Goal: Task Accomplishment & Management: Manage account settings

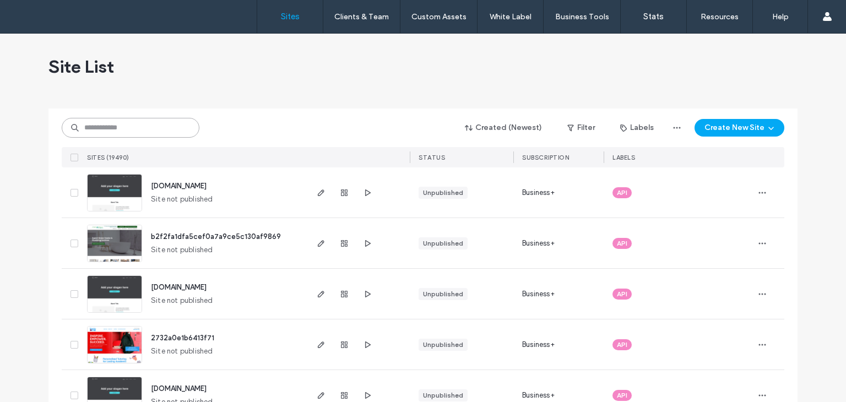
click at [130, 135] on input at bounding box center [131, 128] width 138 height 20
click at [127, 135] on input at bounding box center [131, 128] width 138 height 20
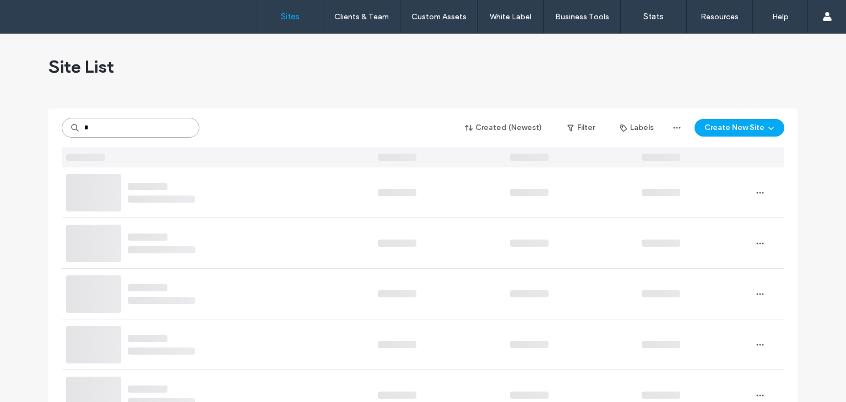
type input "*"
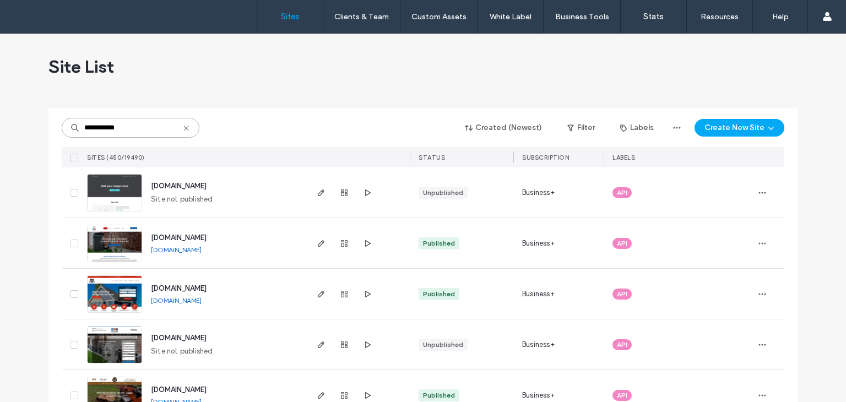
type input "**********"
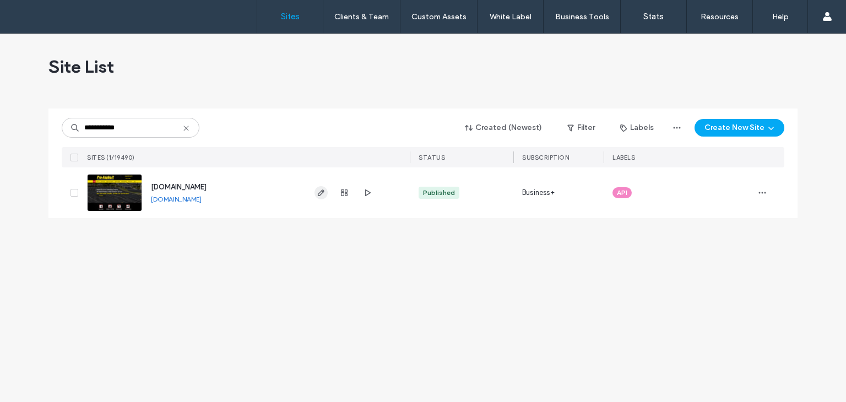
click at [321, 195] on icon "button" at bounding box center [321, 192] width 9 height 9
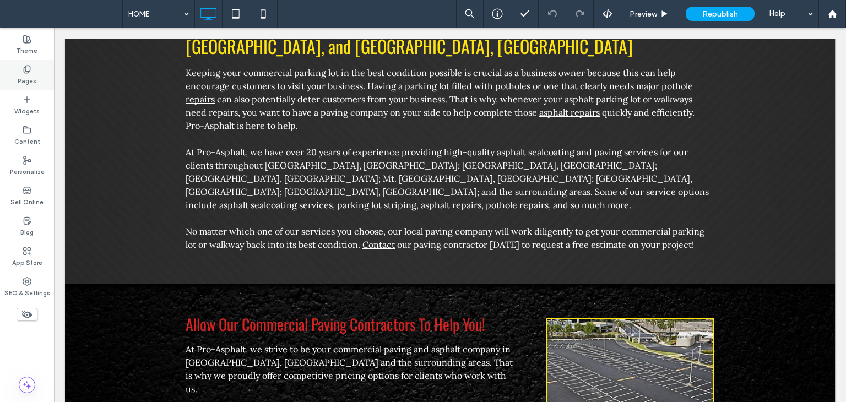
click at [30, 81] on label "Pages" at bounding box center [27, 80] width 19 height 12
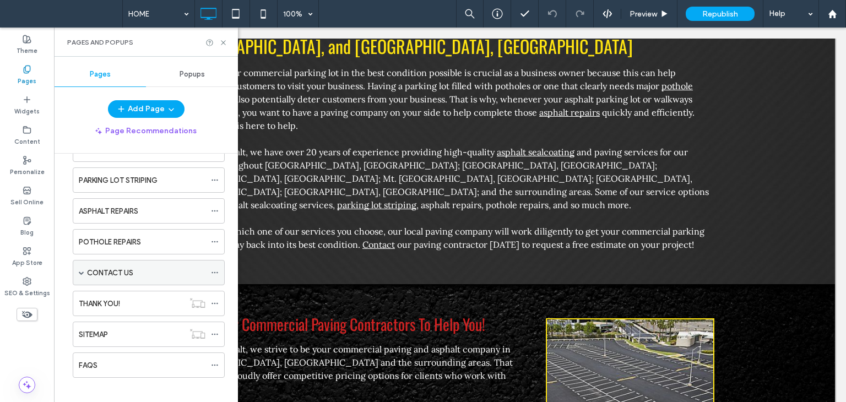
scroll to position [104, 0]
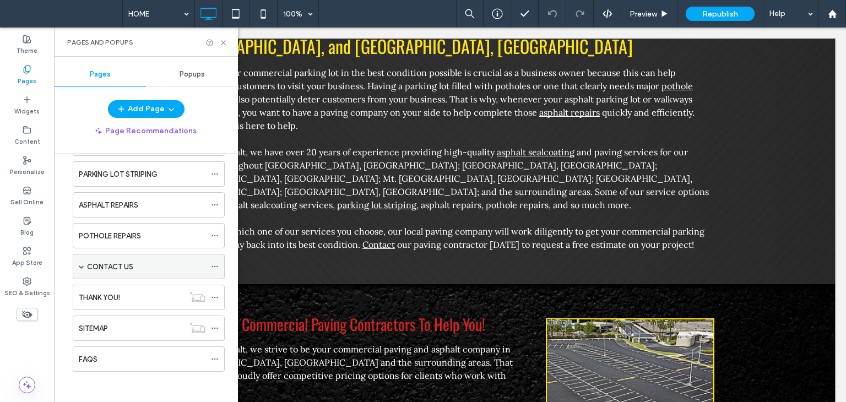
click at [79, 266] on span at bounding box center [82, 267] width 6 height 6
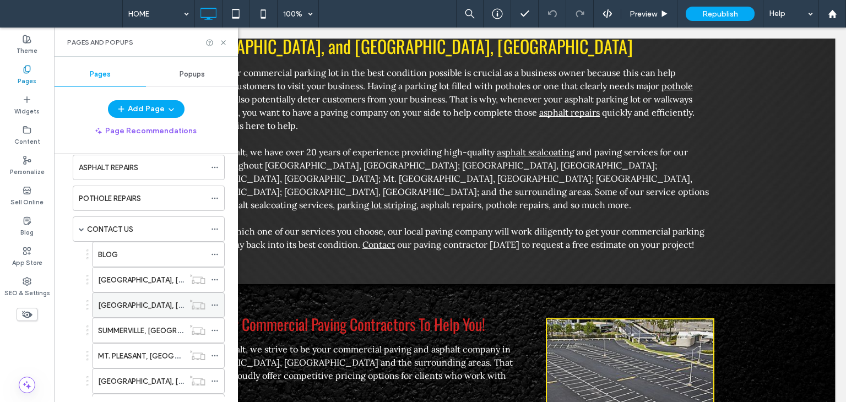
scroll to position [159, 0]
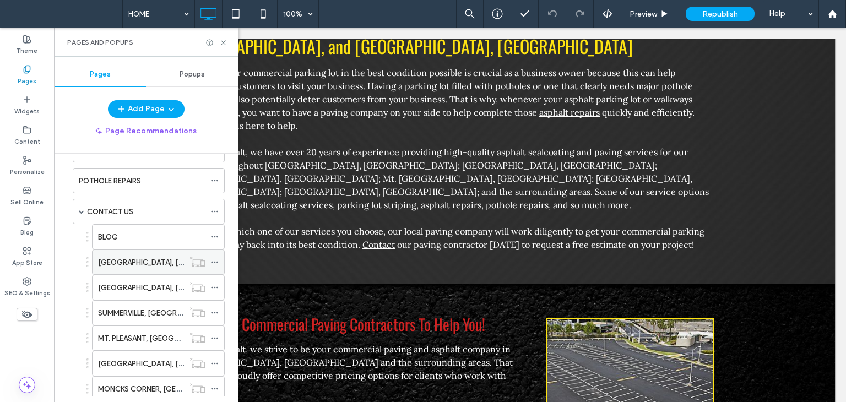
click at [149, 262] on label "CHARLESTON, SC" at bounding box center [173, 262] width 151 height 19
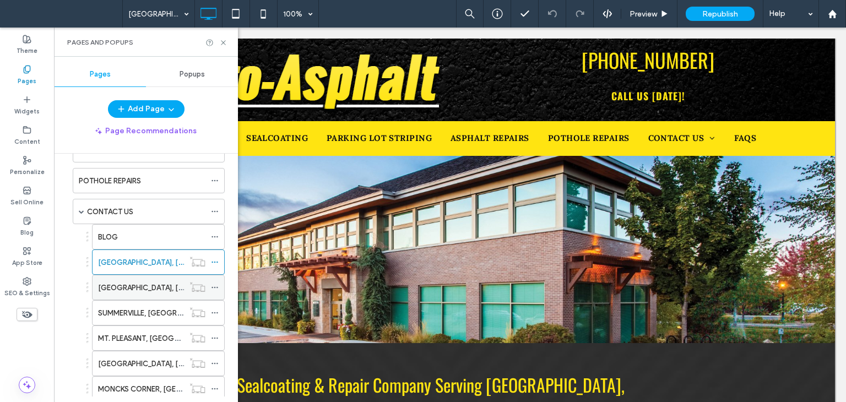
click at [141, 291] on div "NORTH CHARLESTON, SC" at bounding box center [141, 287] width 86 height 24
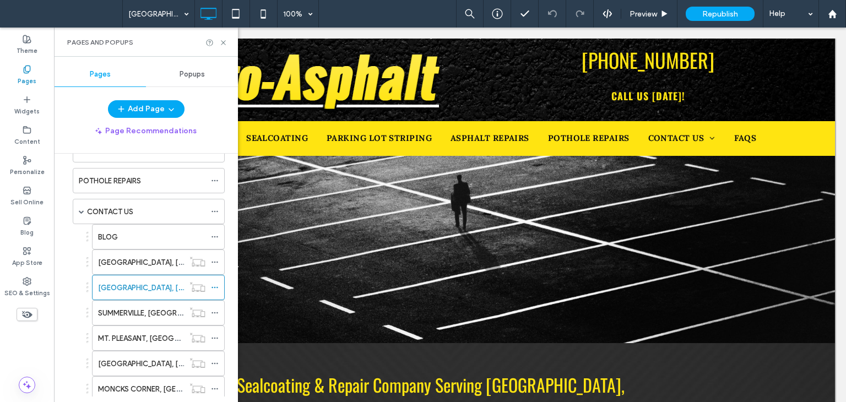
click at [142, 309] on label "SUMMERVILLE, SC" at bounding box center [159, 312] width 123 height 19
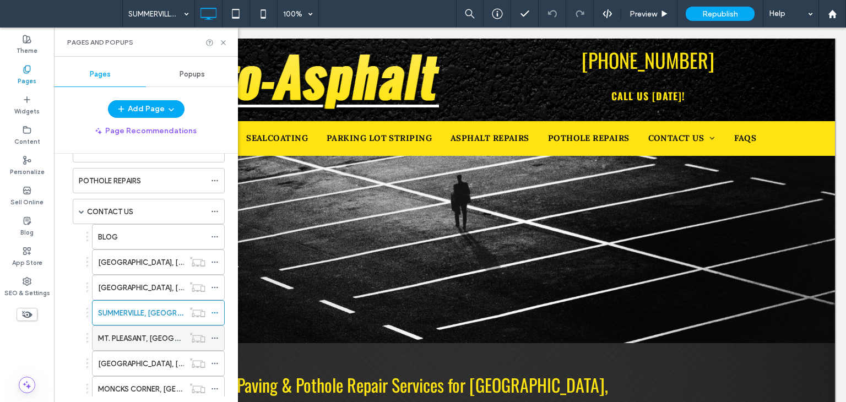
click at [138, 333] on label "MT. PLEASANT, SC" at bounding box center [160, 338] width 125 height 19
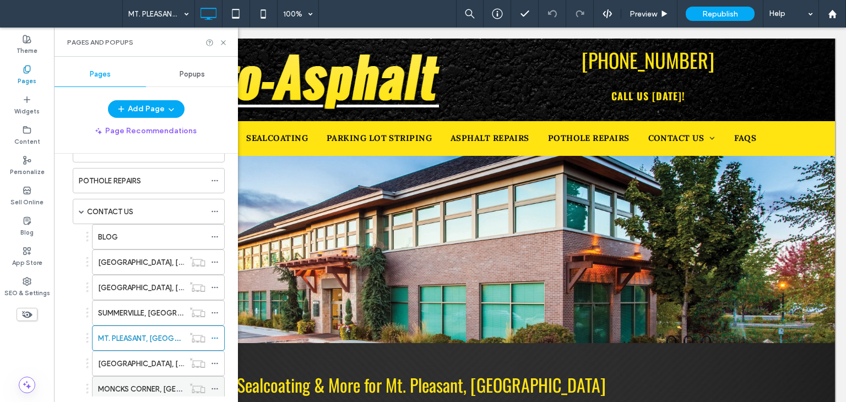
scroll to position [214, 0]
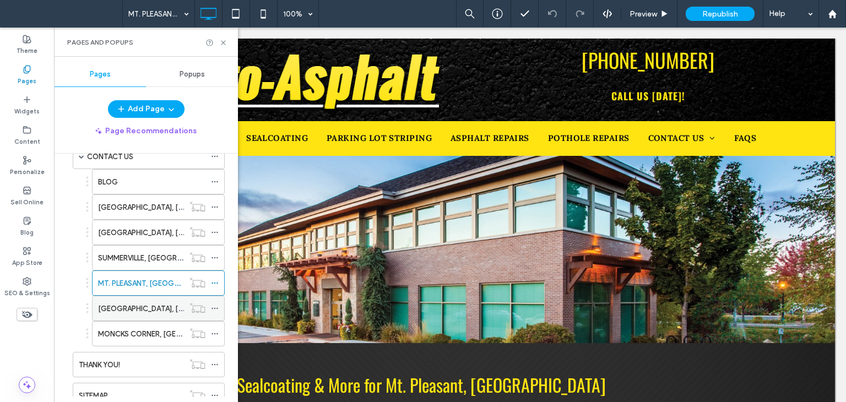
click at [148, 307] on label "GOOSE CREEK, SC" at bounding box center [173, 308] width 151 height 19
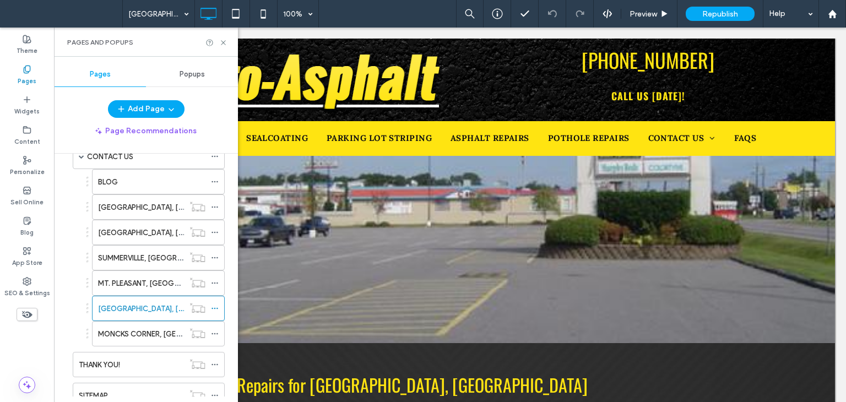
drag, startPoint x: 145, startPoint y: 324, endPoint x: 157, endPoint y: 318, distance: 13.5
click at [145, 324] on label "MONCKS CORNER, SC" at bounding box center [167, 333] width 139 height 19
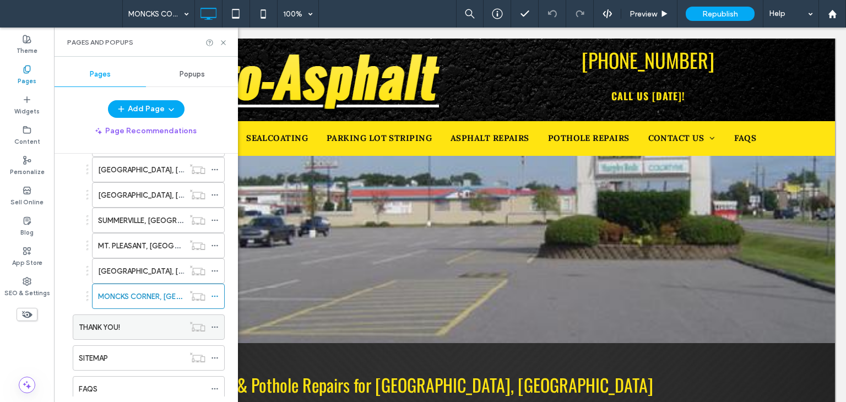
scroll to position [275, 0]
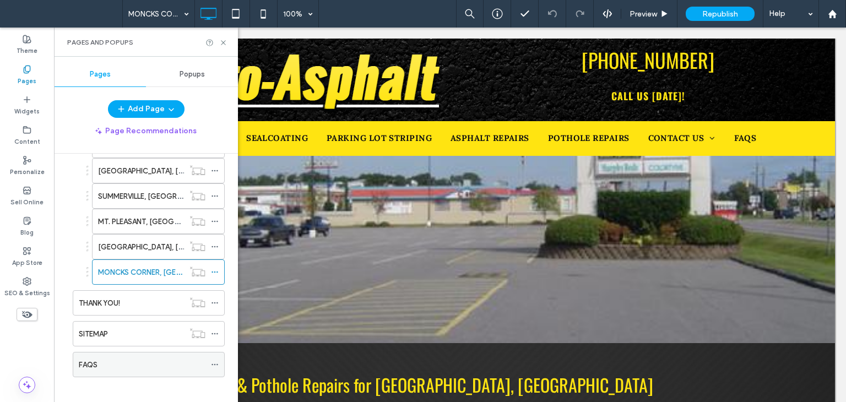
click at [99, 361] on div "FAQS" at bounding box center [142, 365] width 127 height 12
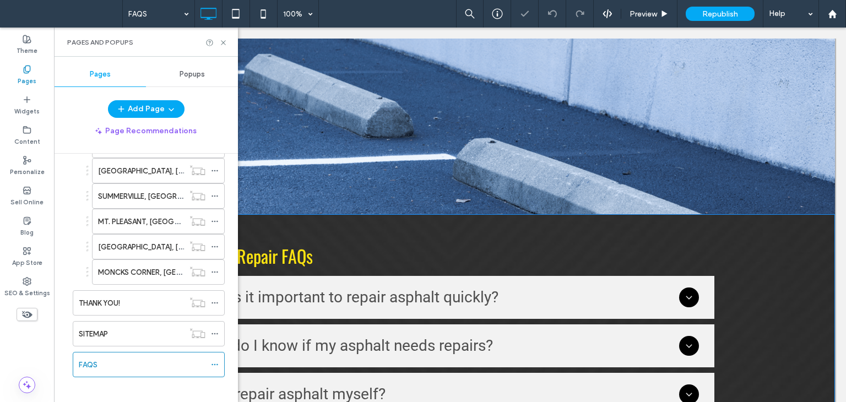
scroll to position [275, 0]
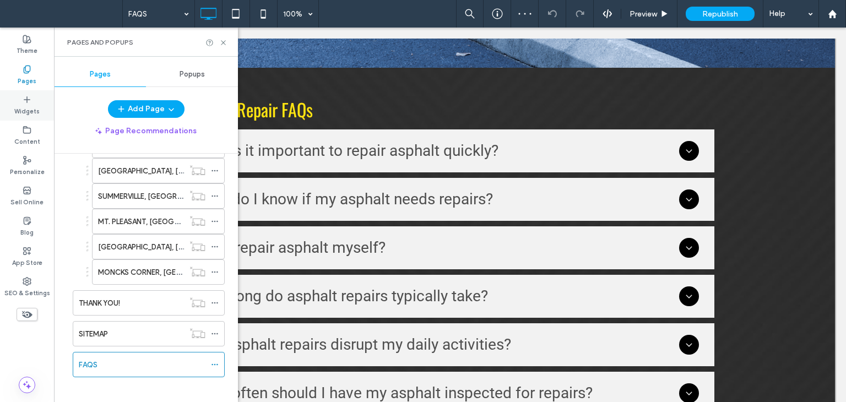
click at [28, 104] on label "Widgets" at bounding box center [26, 110] width 25 height 12
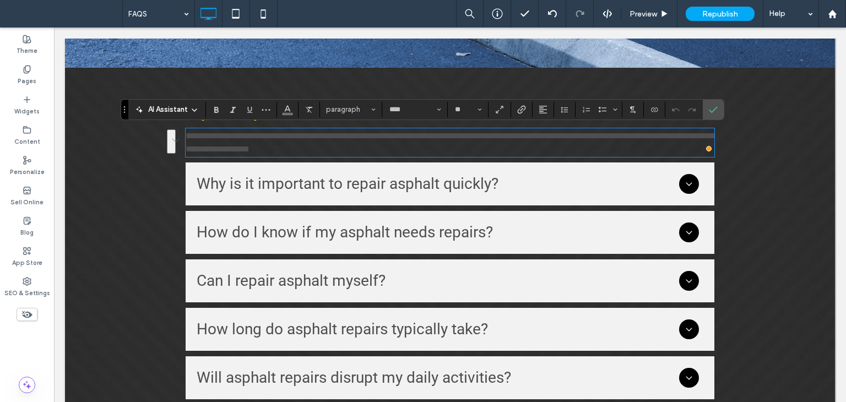
click at [499, 156] on div "**********" at bounding box center [450, 142] width 529 height 29
click at [493, 137] on span "**********" at bounding box center [450, 142] width 529 height 21
click at [497, 135] on span "**********" at bounding box center [450, 142] width 529 height 21
click at [495, 135] on span "**********" at bounding box center [450, 142] width 529 height 21
click at [500, 135] on span "**********" at bounding box center [450, 142] width 529 height 21
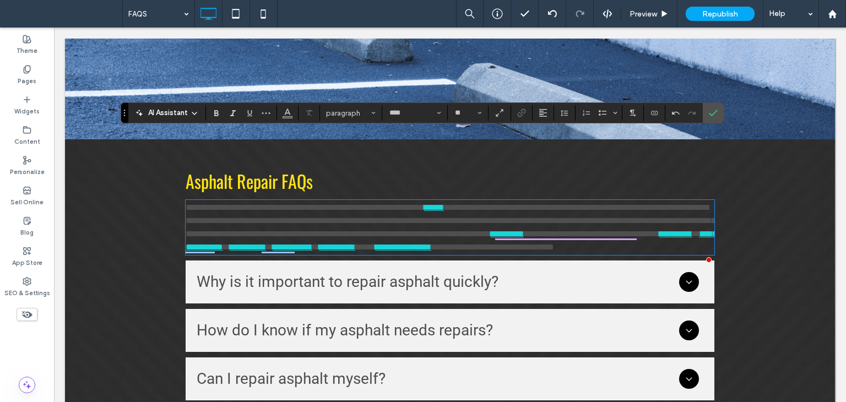
scroll to position [165, 0]
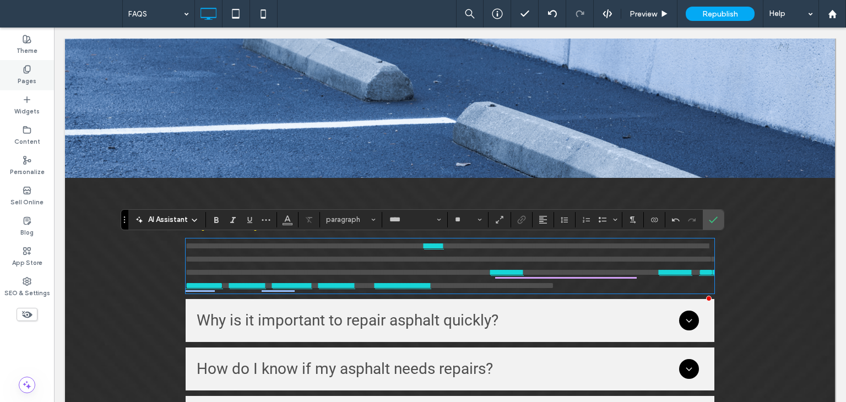
click at [26, 78] on label "Pages" at bounding box center [27, 80] width 19 height 12
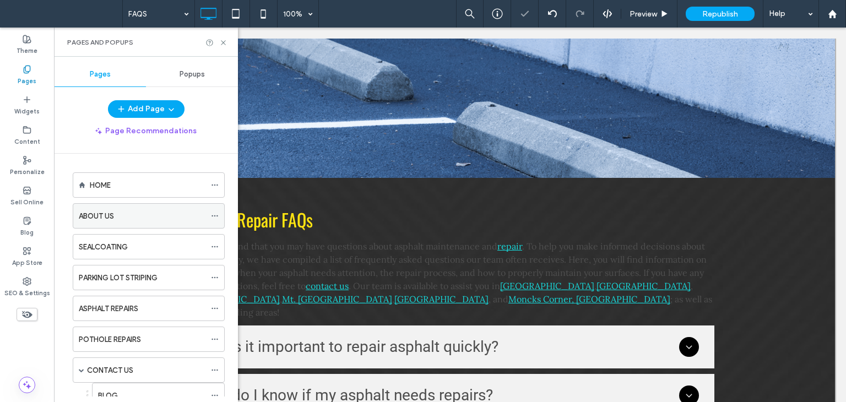
click at [155, 215] on div "ABOUT US" at bounding box center [142, 216] width 127 height 12
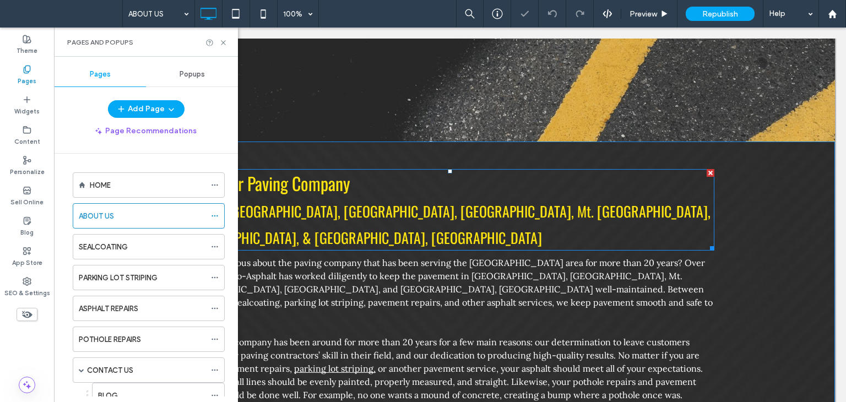
scroll to position [220, 0]
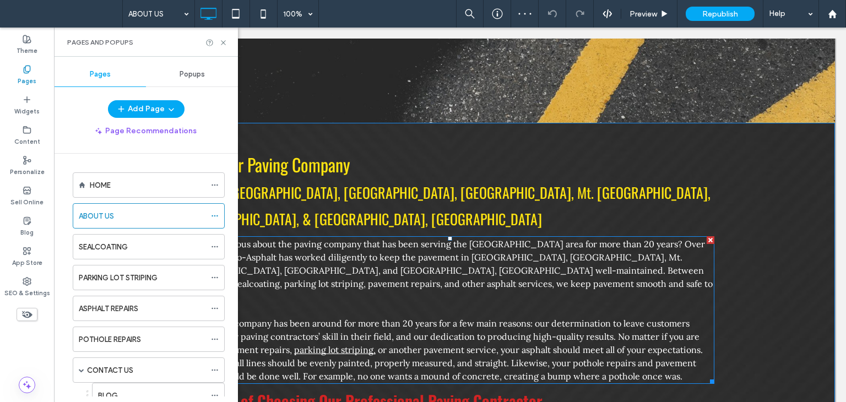
click at [462, 238] on span "Are you curious about the paving company that has been serving the Charleston a…" at bounding box center [449, 270] width 527 height 64
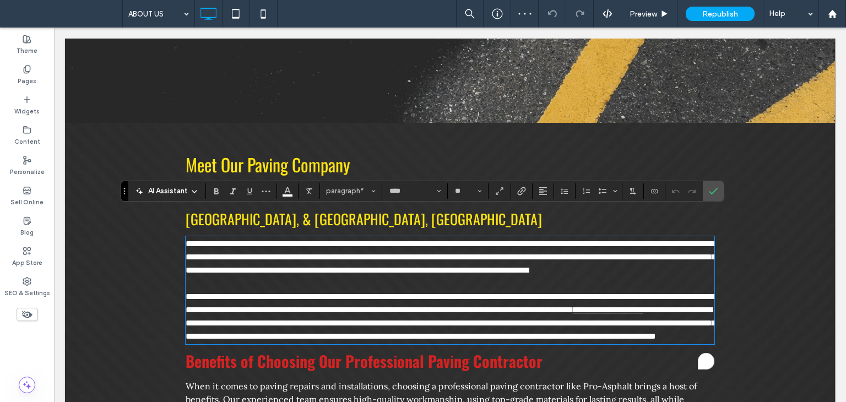
click at [454, 240] on span "**********" at bounding box center [451, 257] width 530 height 35
drag, startPoint x: 410, startPoint y: 228, endPoint x: 370, endPoint y: 219, distance: 41.4
click at [370, 240] on span "**********" at bounding box center [451, 257] width 530 height 35
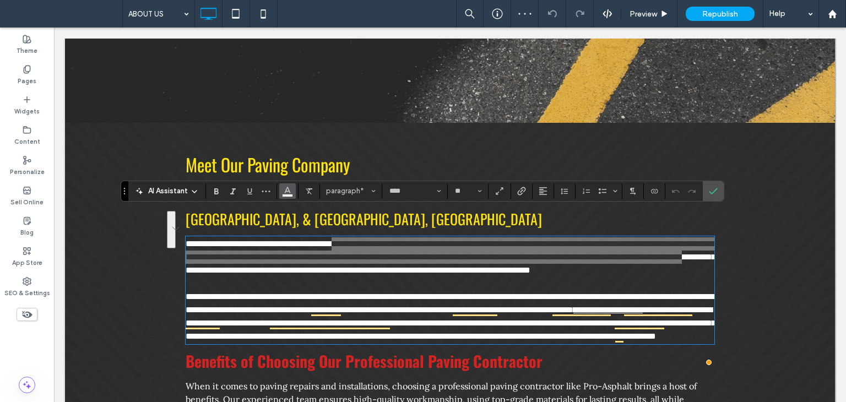
click at [284, 190] on icon "Color" at bounding box center [287, 190] width 9 height 9
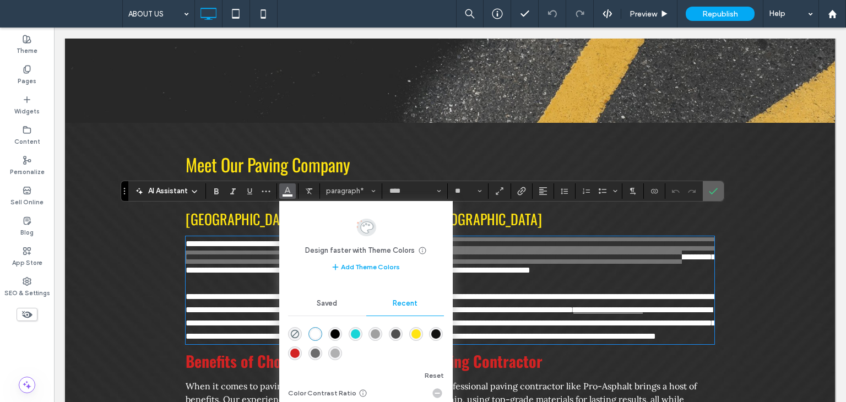
click at [721, 190] on section at bounding box center [713, 191] width 21 height 20
click at [712, 193] on icon "Confirm" at bounding box center [713, 191] width 9 height 9
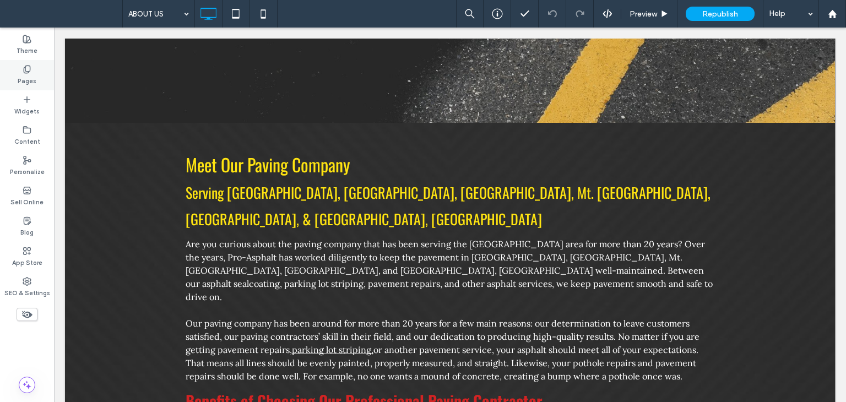
click at [37, 75] on div "Pages" at bounding box center [27, 75] width 54 height 30
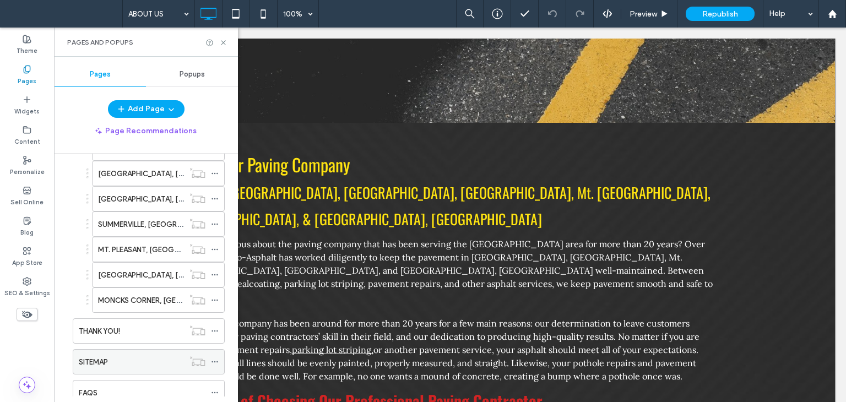
scroll to position [280, 0]
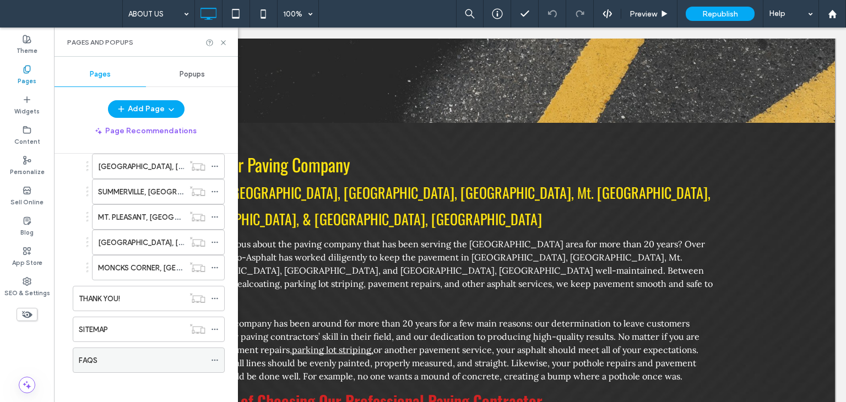
click at [96, 358] on label "FAQS" at bounding box center [88, 360] width 19 height 19
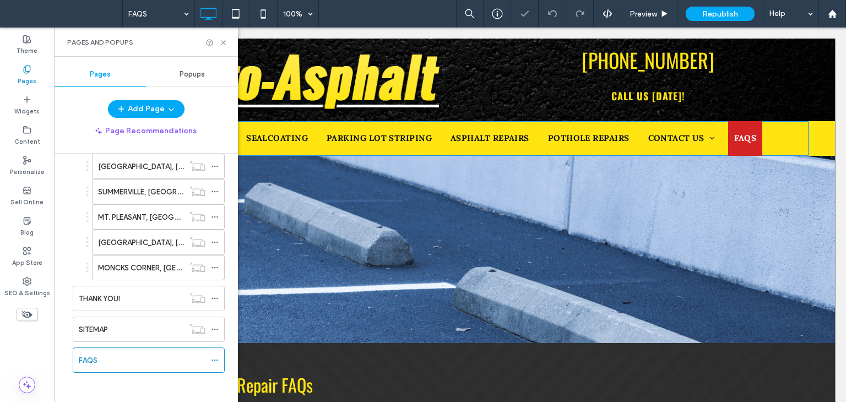
scroll to position [55, 0]
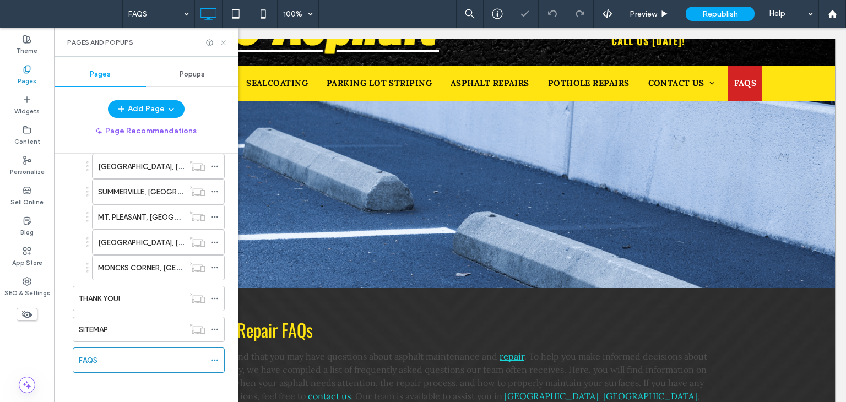
click at [222, 44] on icon at bounding box center [223, 43] width 8 height 8
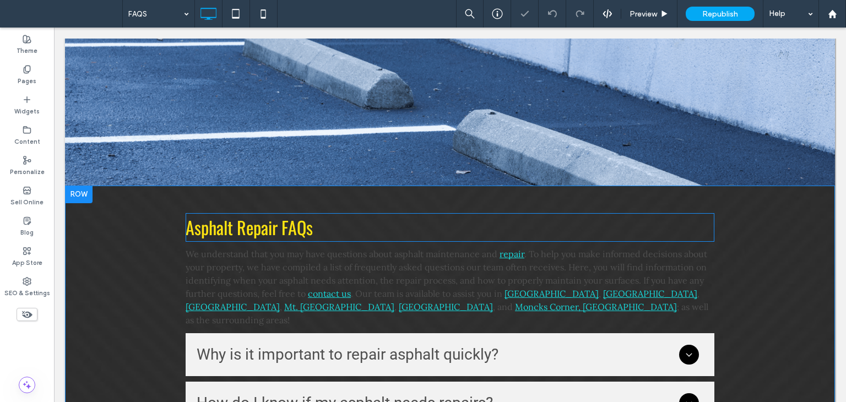
scroll to position [165, 0]
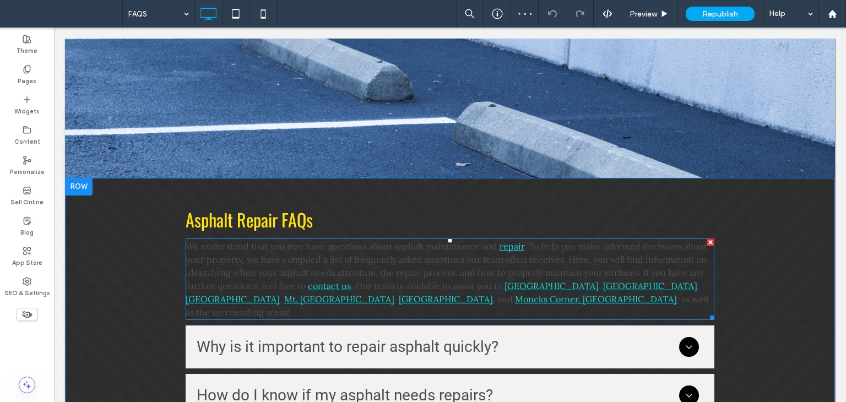
click at [410, 258] on span ". To help you make informed decisions about your property, we have compiled a l…" at bounding box center [446, 266] width 521 height 51
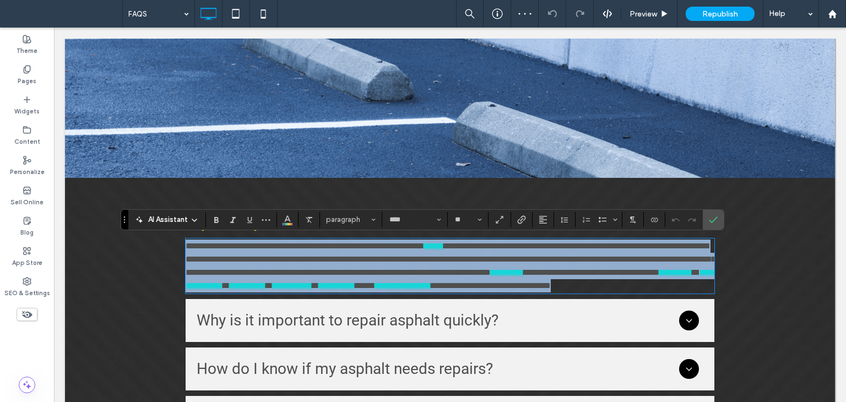
click at [434, 263] on span "**********" at bounding box center [451, 259] width 530 height 35
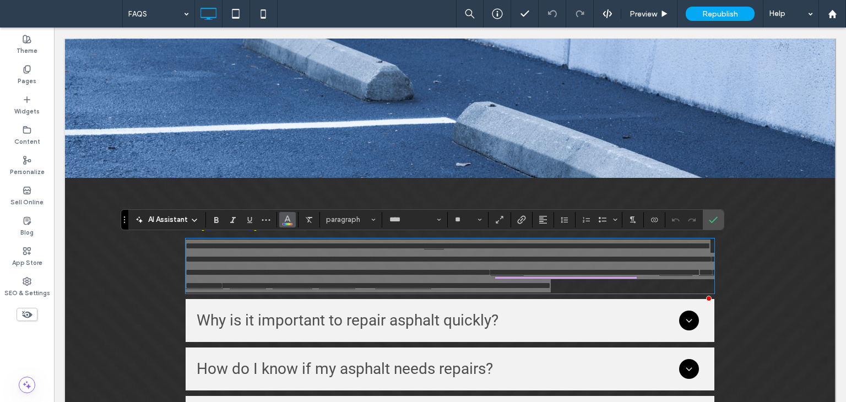
click at [286, 216] on use "Color" at bounding box center [288, 218] width 6 height 6
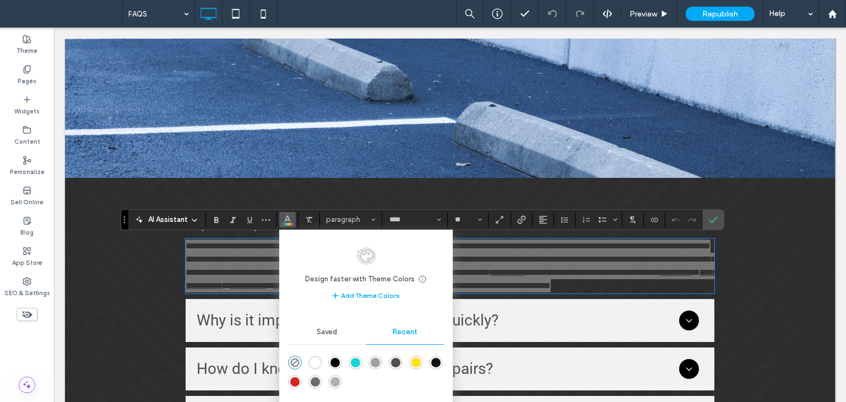
click at [317, 364] on div "rgba(255, 255, 255, 1)" at bounding box center [315, 362] width 9 height 9
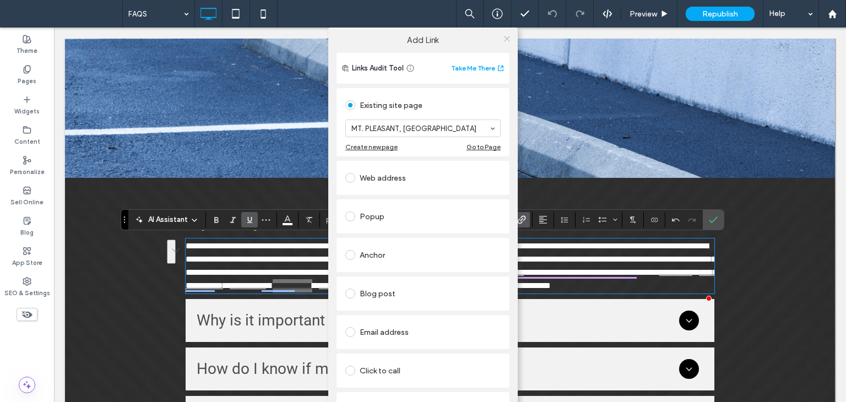
click at [505, 40] on use at bounding box center [507, 39] width 6 height 6
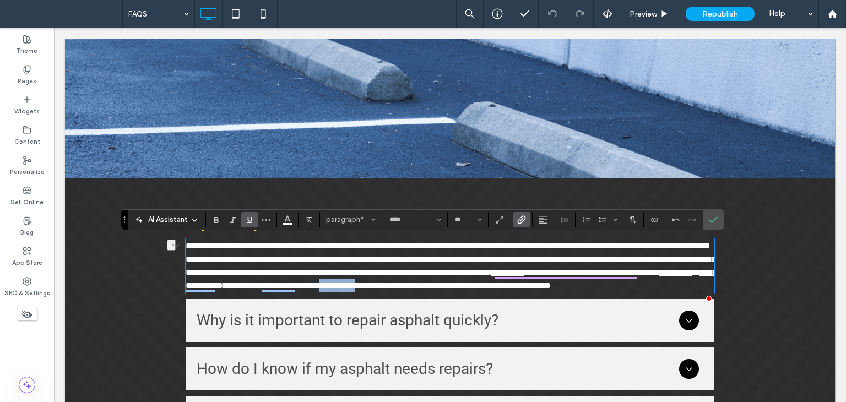
drag, startPoint x: 271, startPoint y: 304, endPoint x: 221, endPoint y: 303, distance: 49.6
click at [221, 292] on p "**********" at bounding box center [450, 266] width 529 height 53
click at [518, 219] on icon "Link" at bounding box center [521, 219] width 9 height 9
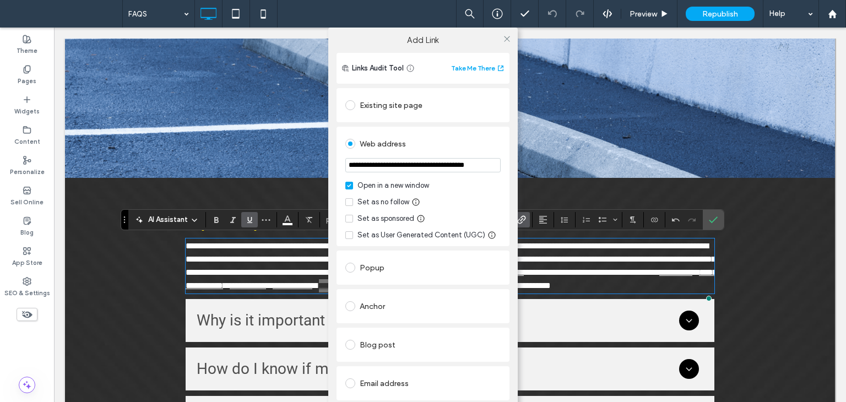
click at [395, 103] on div "Existing site page" at bounding box center [422, 105] width 155 height 18
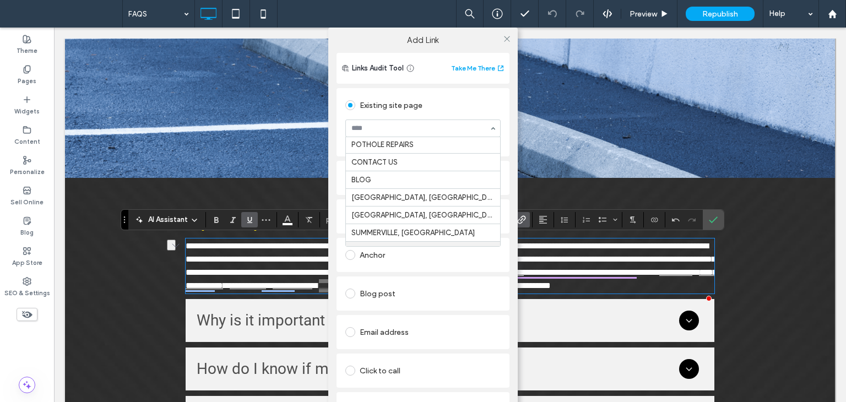
scroll to position [165, 0]
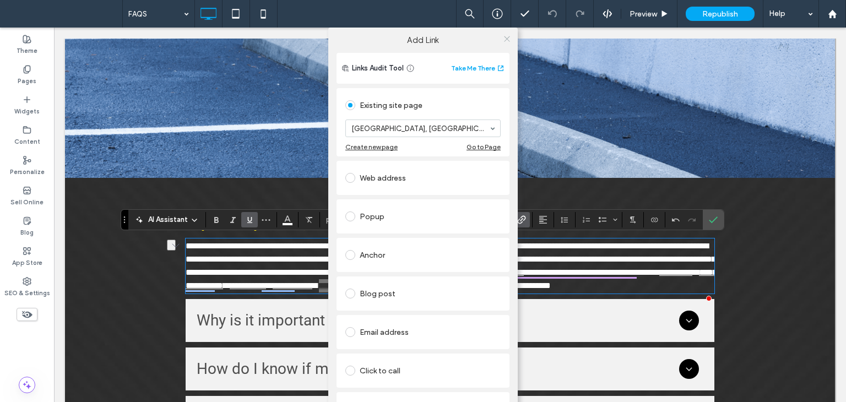
click at [505, 41] on icon at bounding box center [507, 39] width 8 height 8
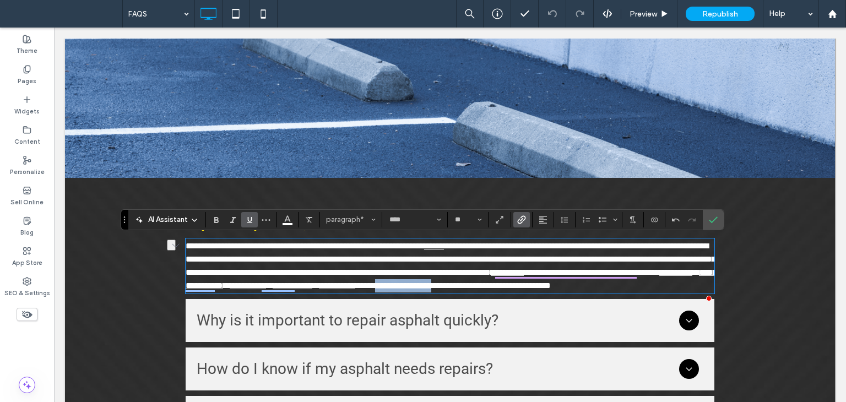
drag, startPoint x: 372, startPoint y: 300, endPoint x: 297, endPoint y: 302, distance: 74.9
click at [375, 290] on link "**********" at bounding box center [403, 285] width 56 height 8
click at [520, 221] on icon "Link" at bounding box center [521, 219] width 9 height 9
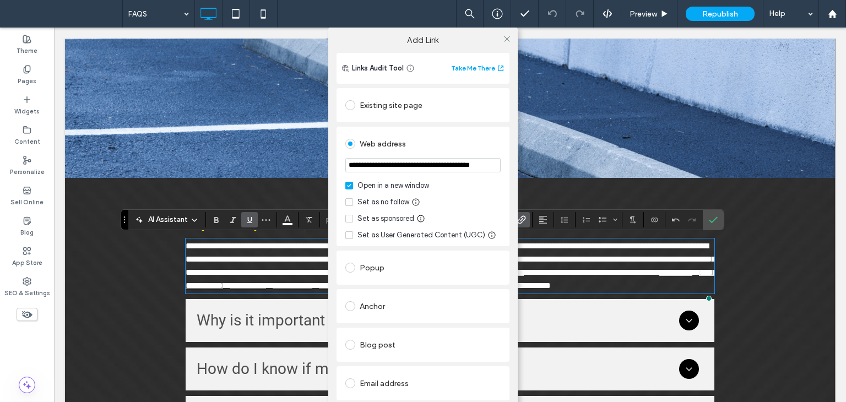
click at [396, 99] on div "Existing site page" at bounding box center [422, 105] width 155 height 18
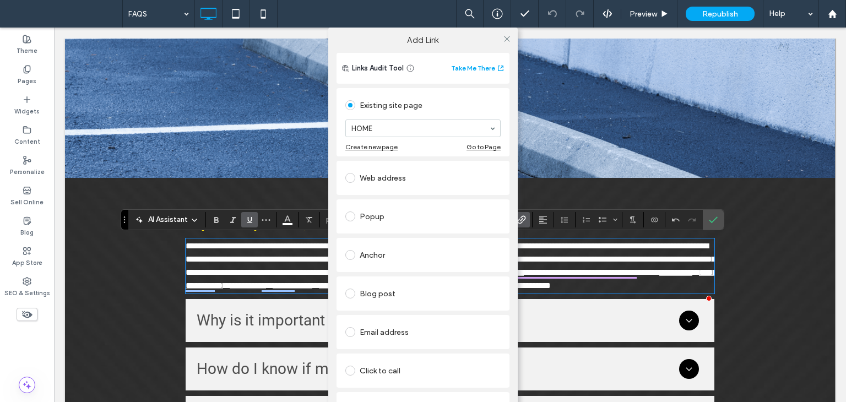
click at [399, 117] on section "HOME" at bounding box center [422, 128] width 155 height 29
click at [504, 40] on use at bounding box center [507, 39] width 6 height 6
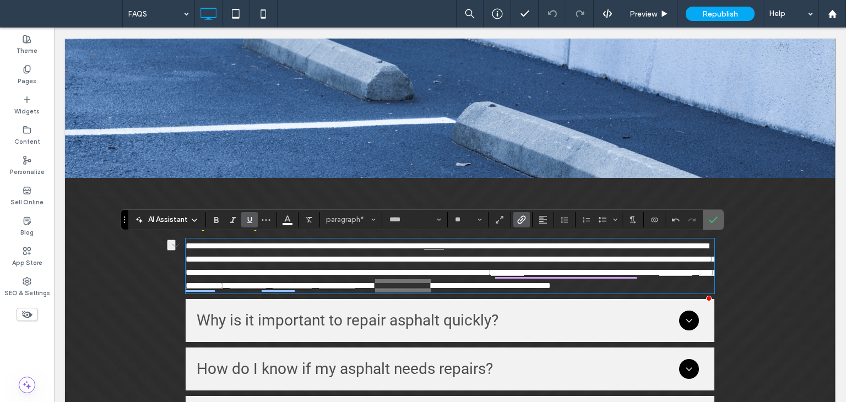
click at [711, 222] on icon "Confirm" at bounding box center [713, 219] width 9 height 9
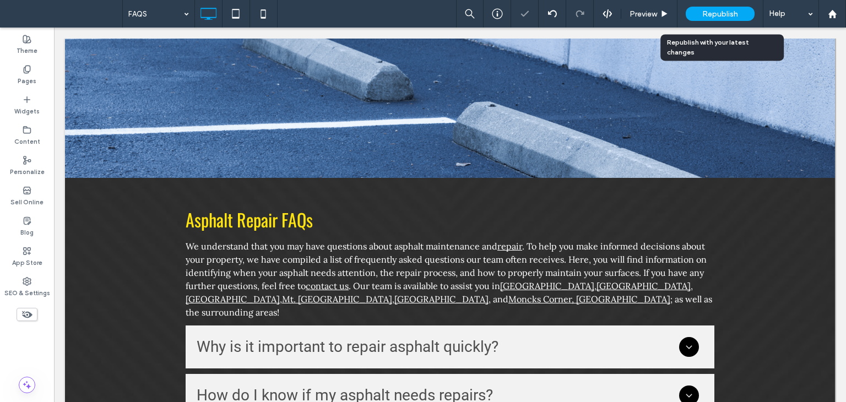
click at [721, 20] on div "Republish" at bounding box center [719, 14] width 69 height 14
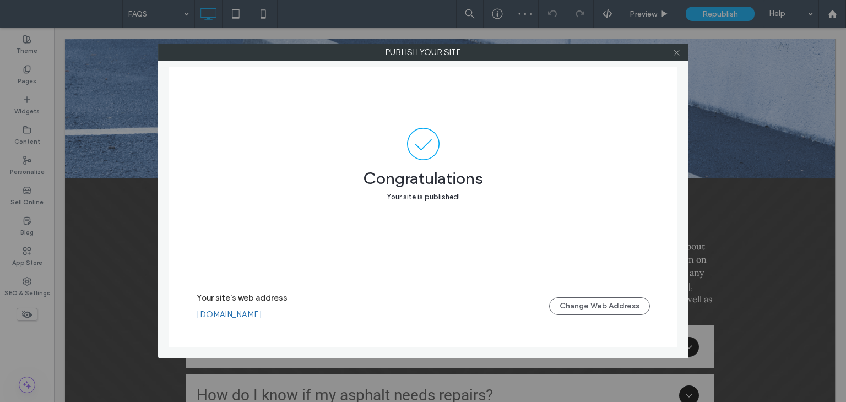
click at [678, 55] on icon at bounding box center [676, 52] width 8 height 8
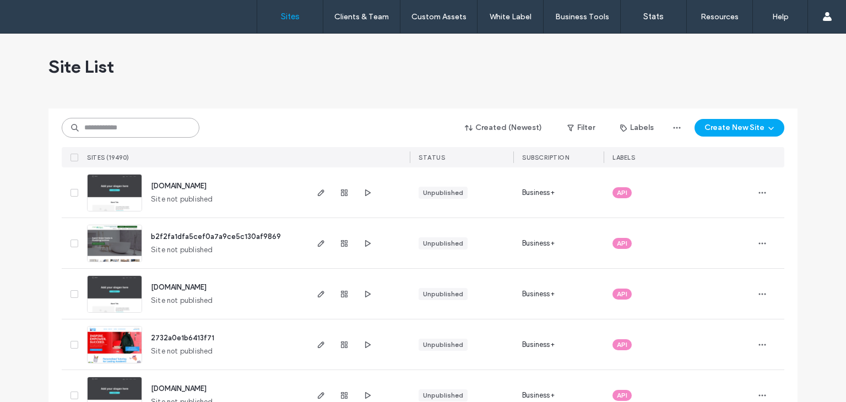
click at [132, 135] on input at bounding box center [131, 128] width 138 height 20
click at [145, 132] on input at bounding box center [131, 128] width 138 height 20
click at [143, 132] on input at bounding box center [131, 128] width 138 height 20
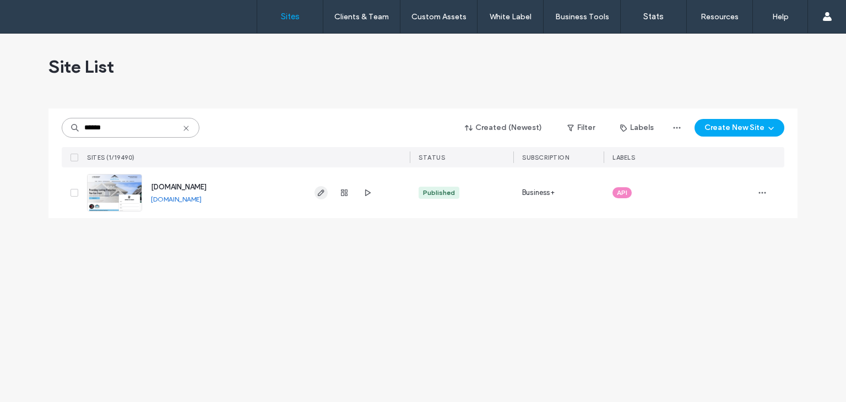
type input "******"
click at [322, 194] on icon "button" at bounding box center [321, 192] width 9 height 9
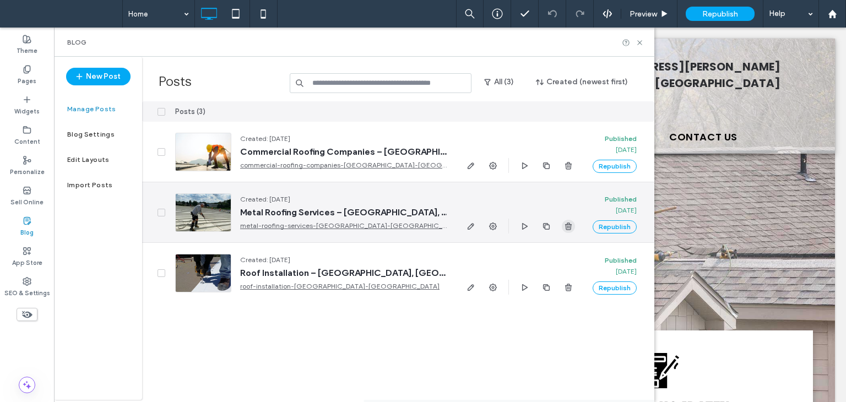
click at [564, 222] on icon "button" at bounding box center [568, 226] width 9 height 9
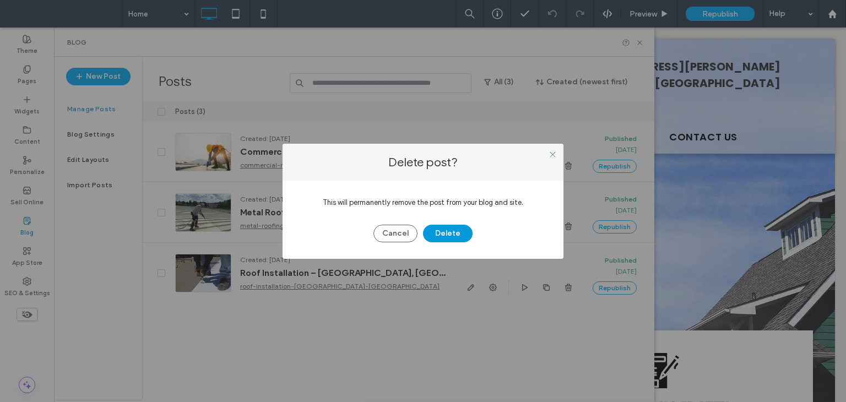
click at [456, 233] on button "Delete" at bounding box center [448, 234] width 50 height 18
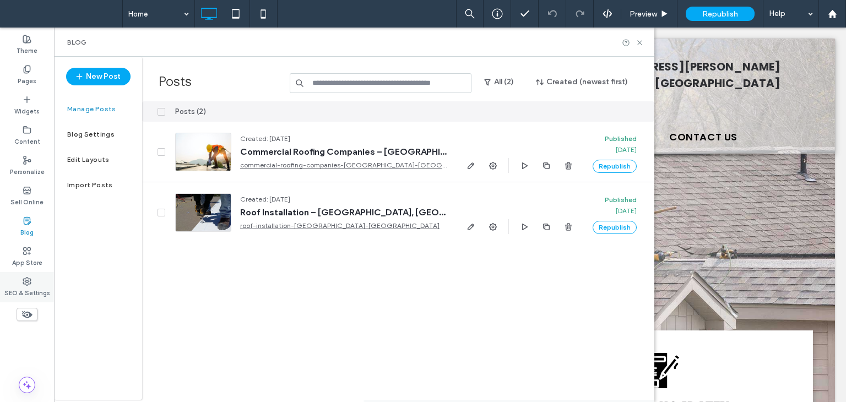
click at [22, 279] on div "SEO & Settings" at bounding box center [27, 287] width 54 height 30
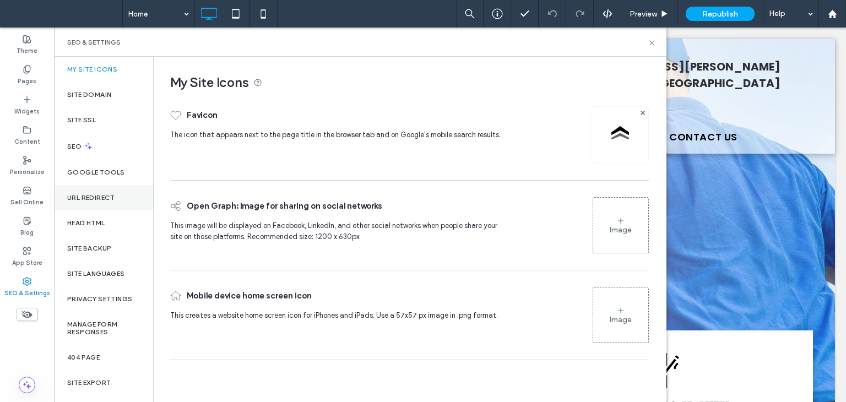
click at [97, 197] on label "URL Redirect" at bounding box center [91, 198] width 48 height 8
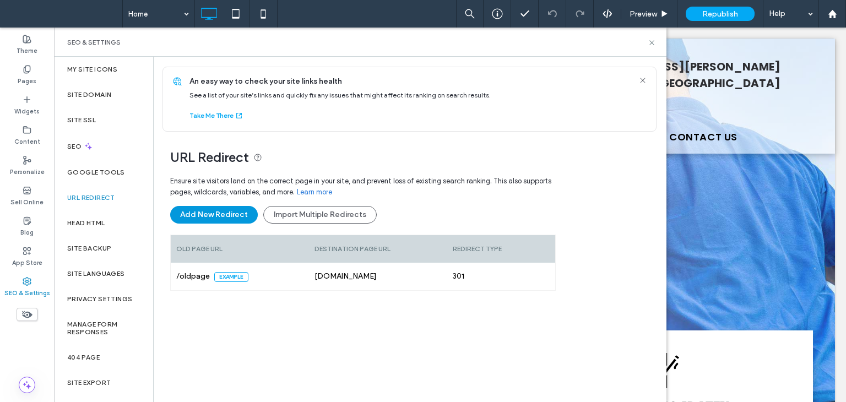
click at [211, 218] on button "Add New Redirect" at bounding box center [214, 215] width 88 height 18
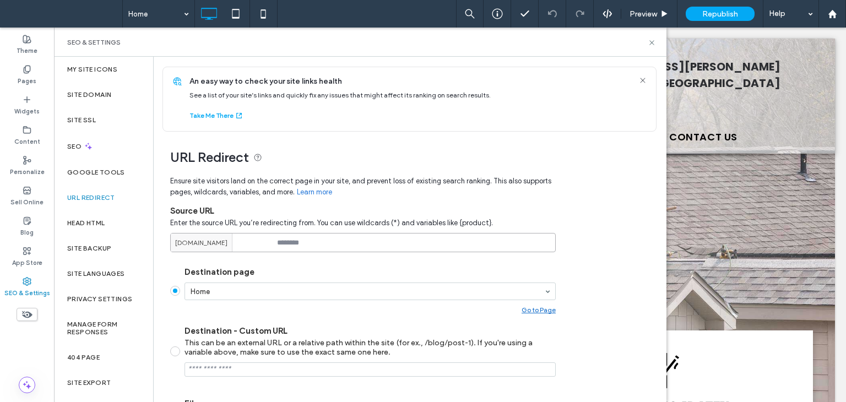
click at [336, 250] on input at bounding box center [362, 242] width 385 height 19
paste input "**********"
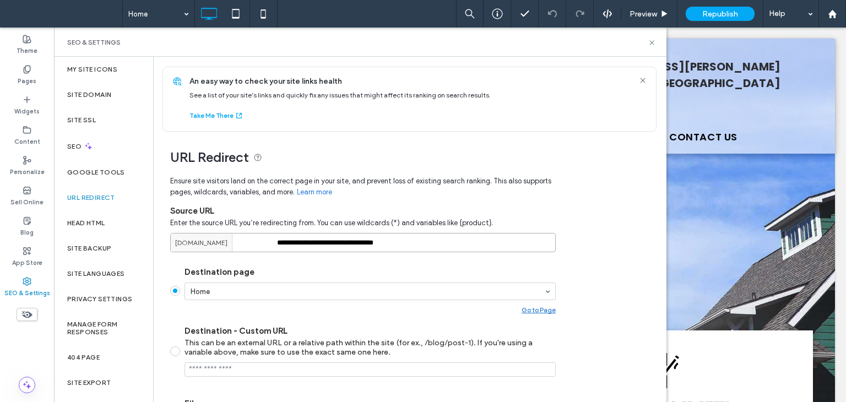
type input "**********"
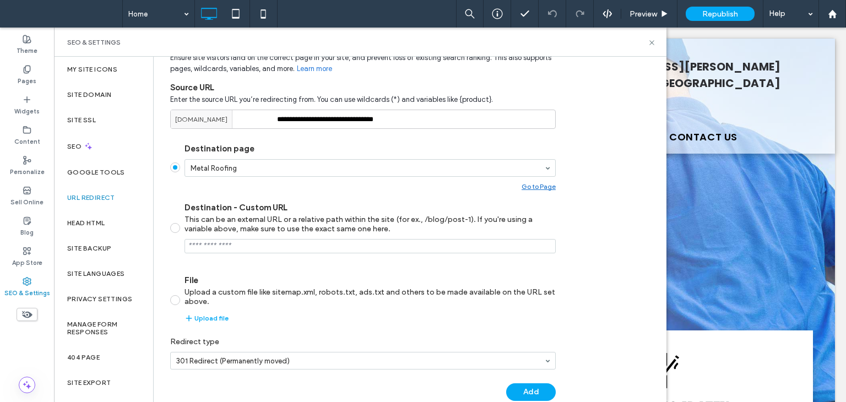
scroll to position [143, 0]
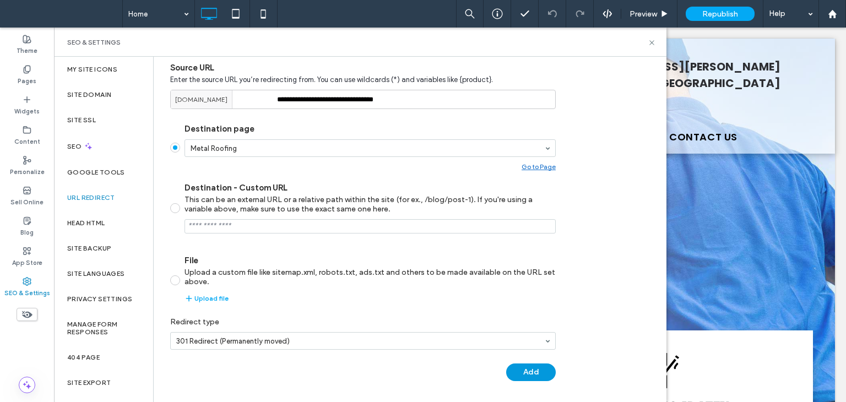
click at [535, 371] on button "Add" at bounding box center [531, 372] width 50 height 18
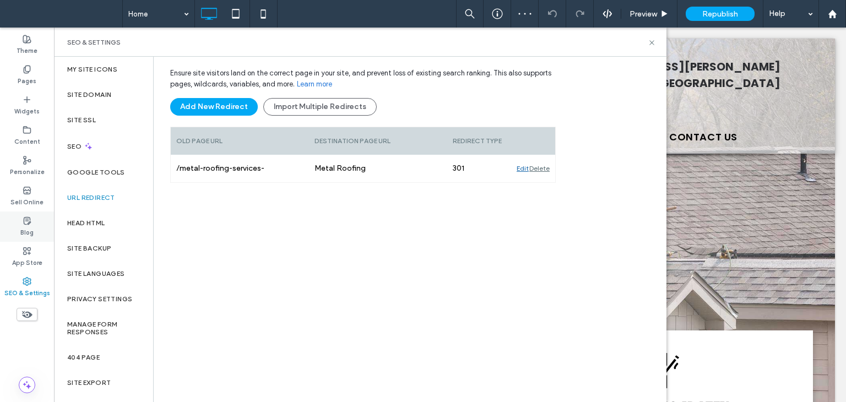
click at [29, 218] on icon at bounding box center [27, 220] width 9 height 9
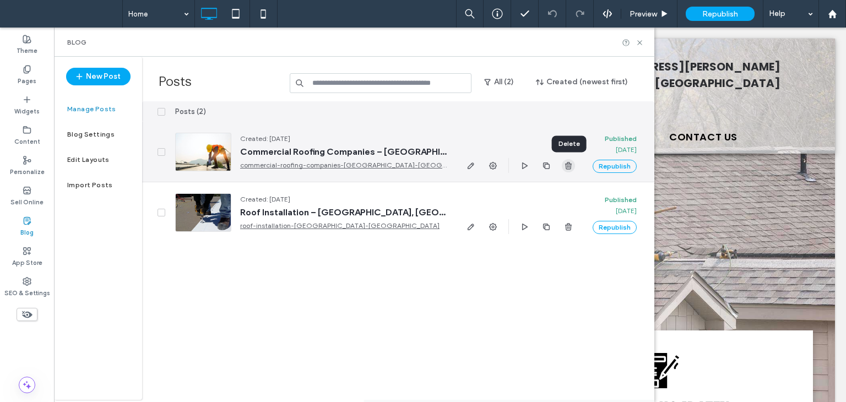
click at [566, 161] on icon "button" at bounding box center [568, 165] width 9 height 9
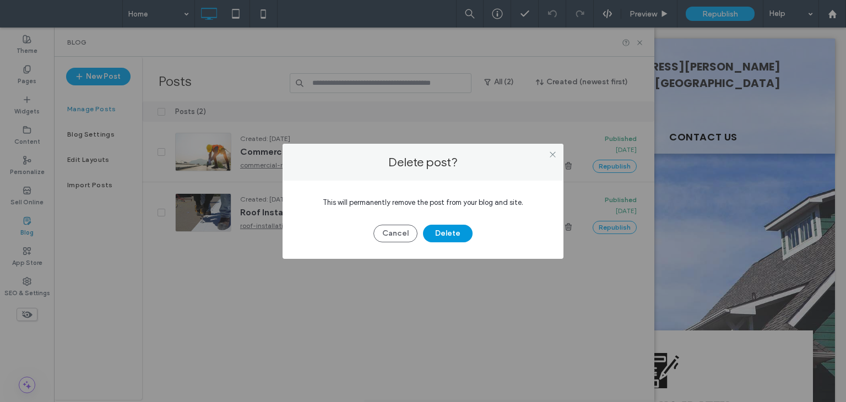
click at [447, 231] on button "Delete" at bounding box center [448, 234] width 50 height 18
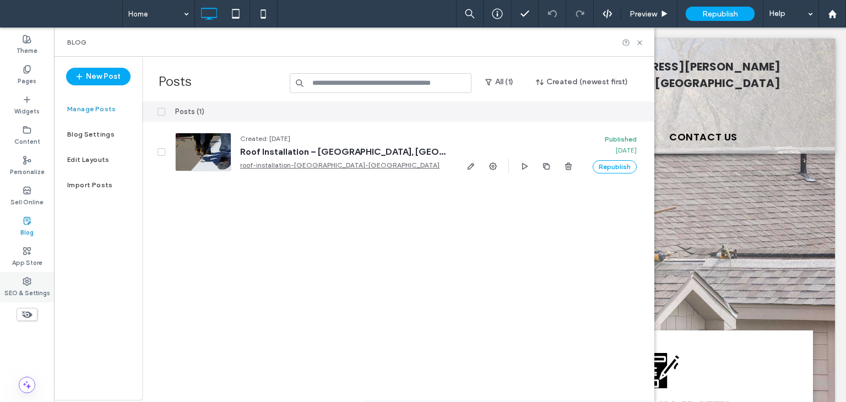
click at [20, 279] on div "SEO & Settings" at bounding box center [27, 287] width 54 height 30
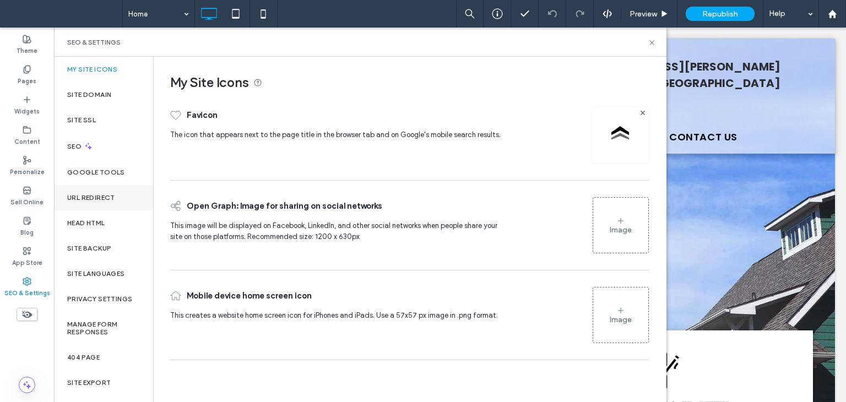
click at [90, 205] on div "URL Redirect" at bounding box center [103, 197] width 99 height 25
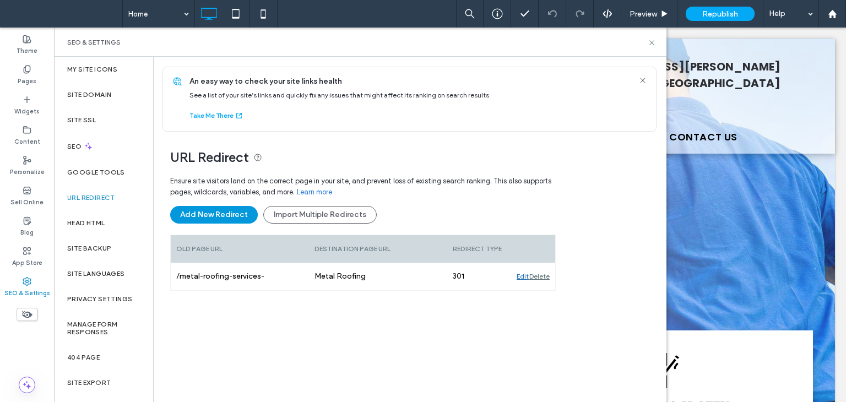
click at [219, 217] on button "Add New Redirect" at bounding box center [214, 215] width 88 height 18
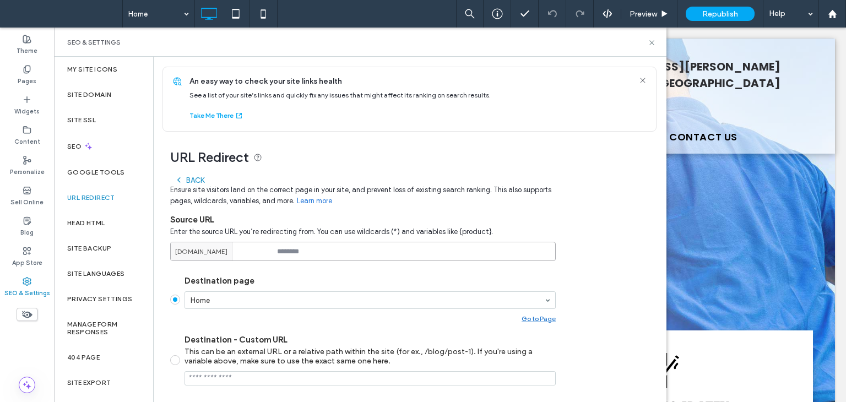
click at [315, 252] on input at bounding box center [362, 251] width 385 height 19
paste input "**********"
type input "**********"
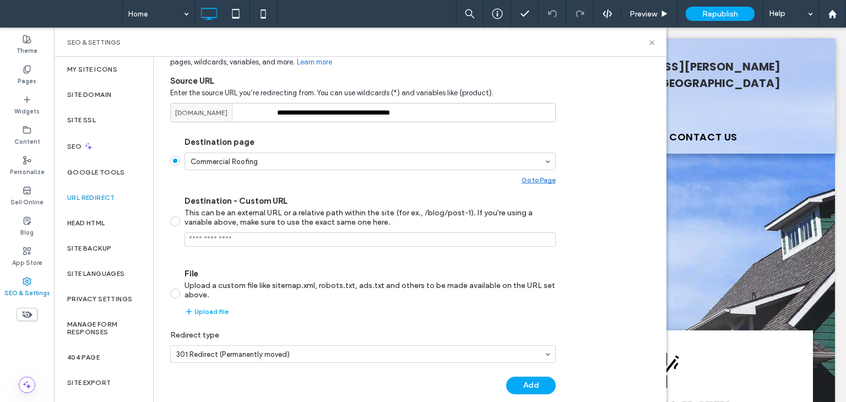
scroll to position [152, 0]
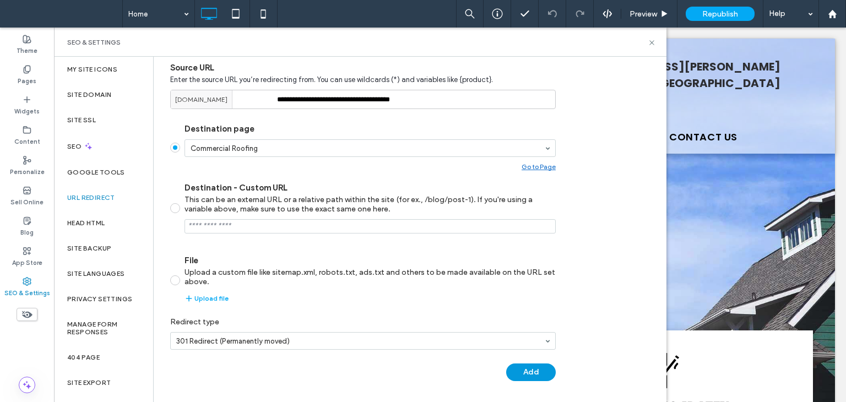
click at [531, 368] on button "Add" at bounding box center [531, 372] width 50 height 18
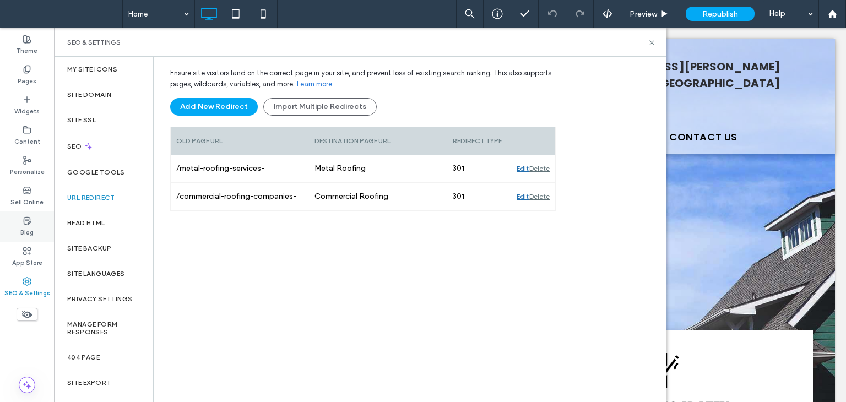
click at [25, 232] on label "Blog" at bounding box center [26, 231] width 13 height 12
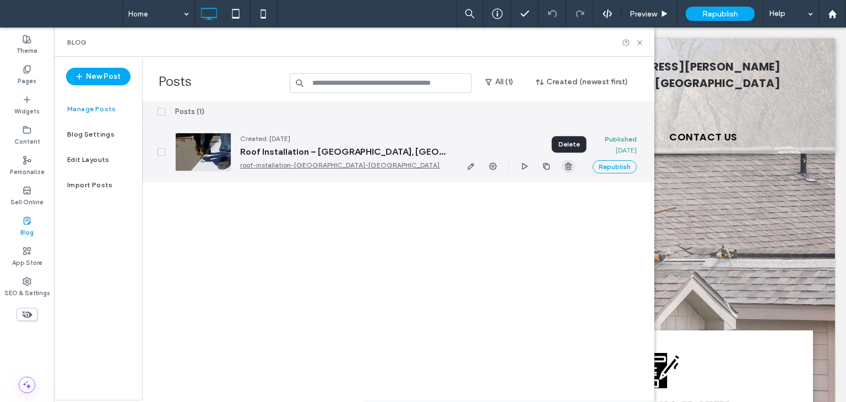
click at [573, 167] on span "button" at bounding box center [568, 166] width 13 height 13
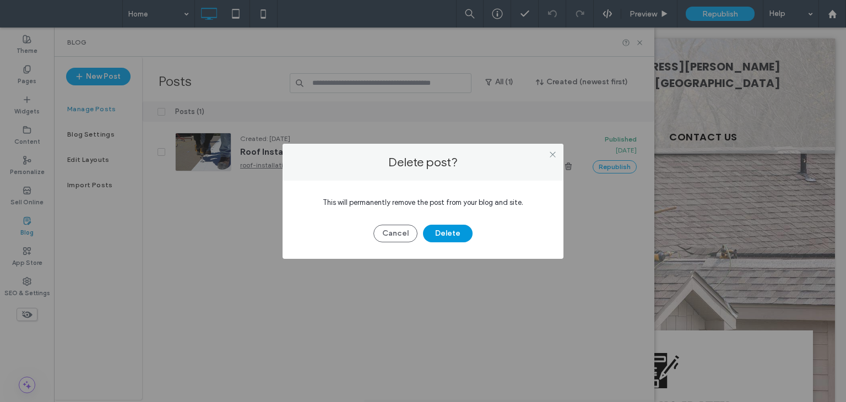
click at [458, 232] on button "Delete" at bounding box center [448, 234] width 50 height 18
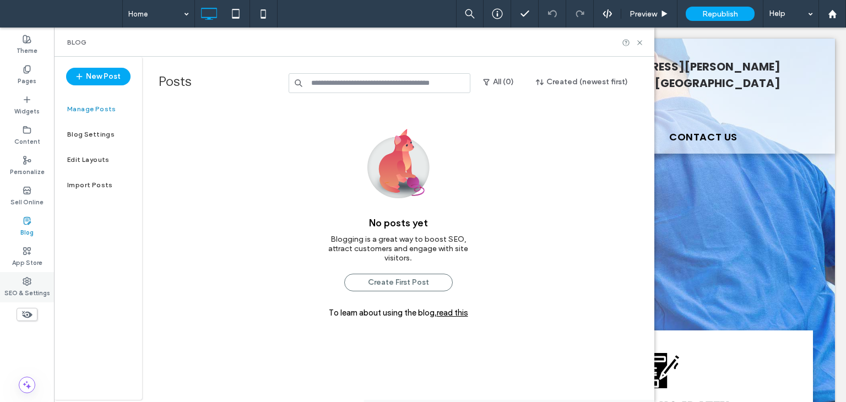
click at [23, 282] on icon at bounding box center [27, 281] width 9 height 9
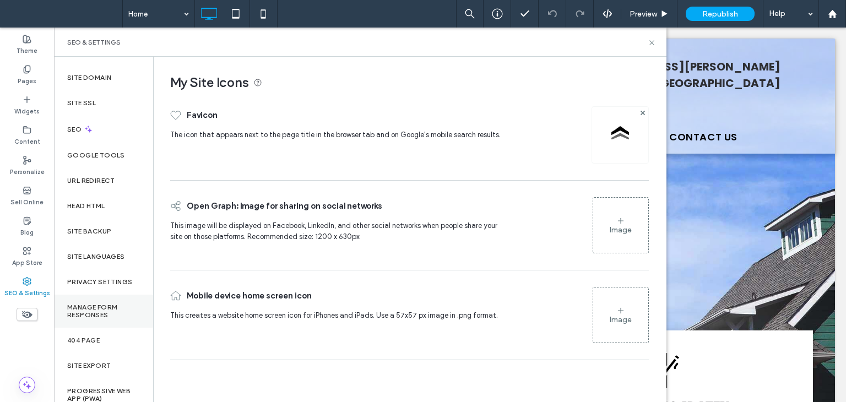
scroll to position [26, 0]
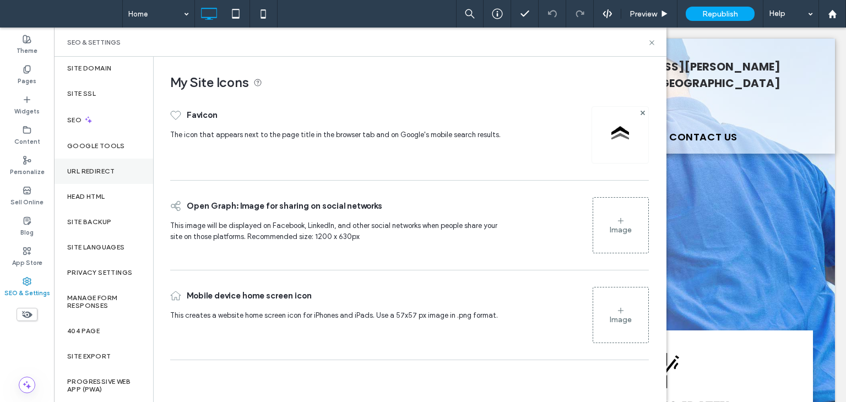
click at [101, 176] on div "URL Redirect" at bounding box center [103, 171] width 99 height 25
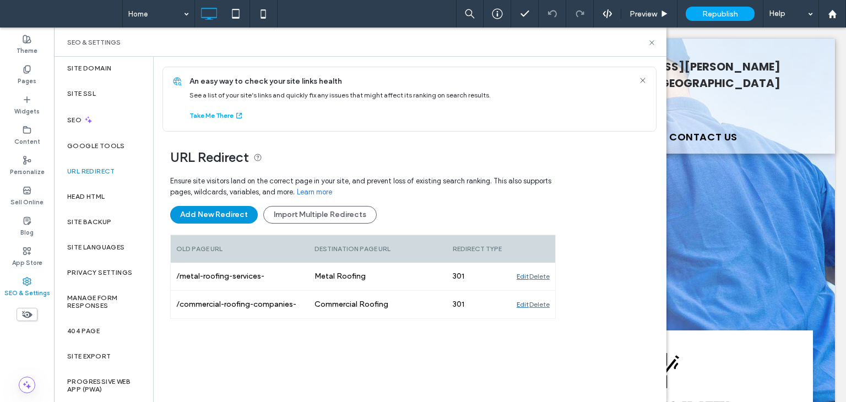
click at [217, 213] on button "Add New Redirect" at bounding box center [214, 215] width 88 height 18
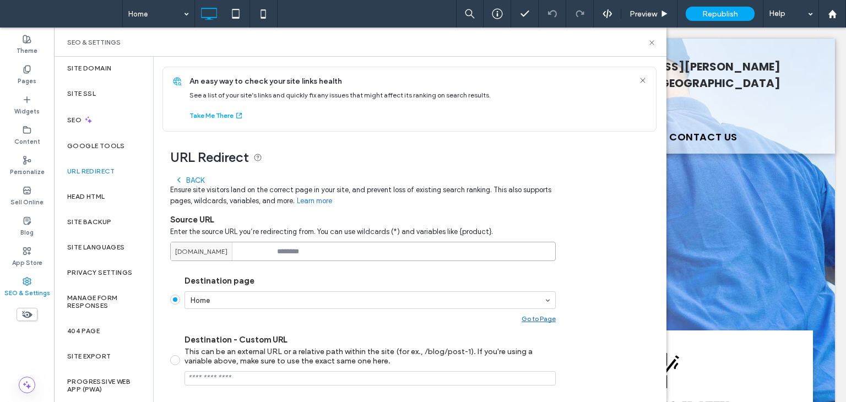
click at [309, 252] on input at bounding box center [362, 251] width 385 height 19
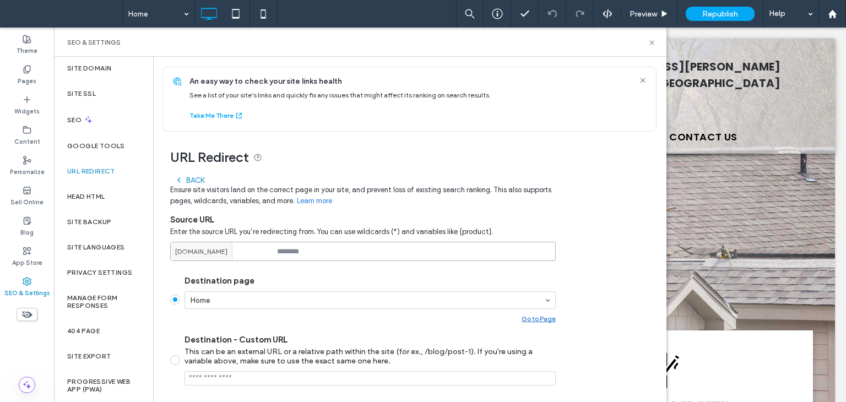
paste input "**********"
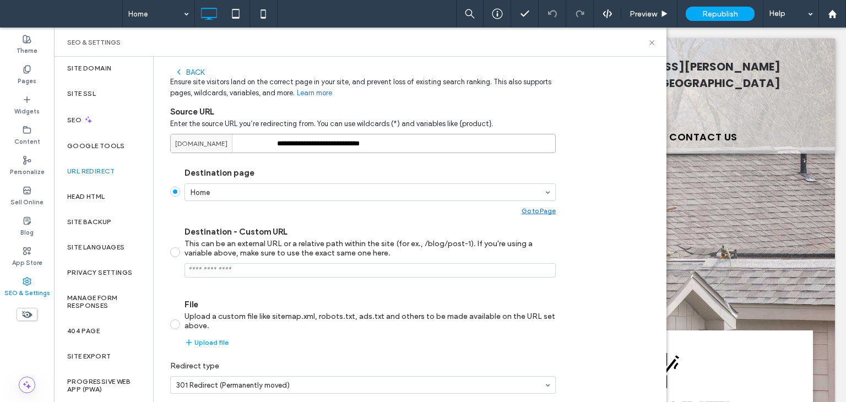
scroll to position [110, 0]
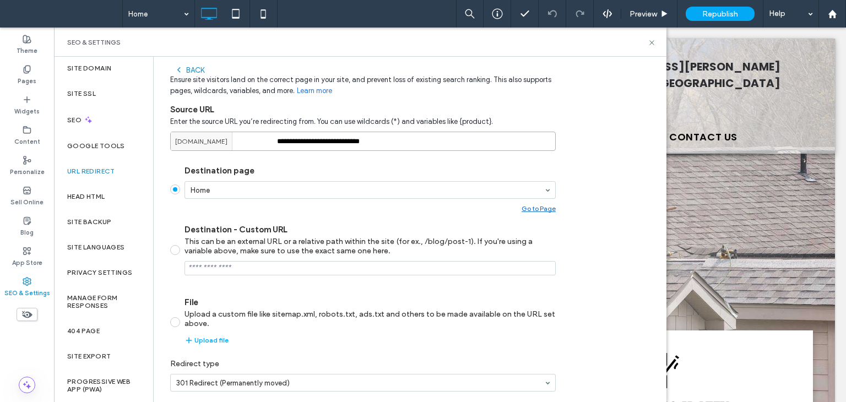
type input "**********"
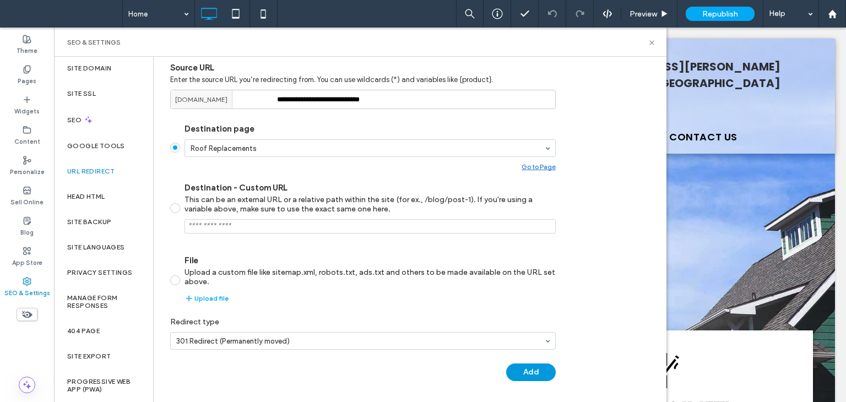
click at [514, 372] on button "Add" at bounding box center [531, 372] width 50 height 18
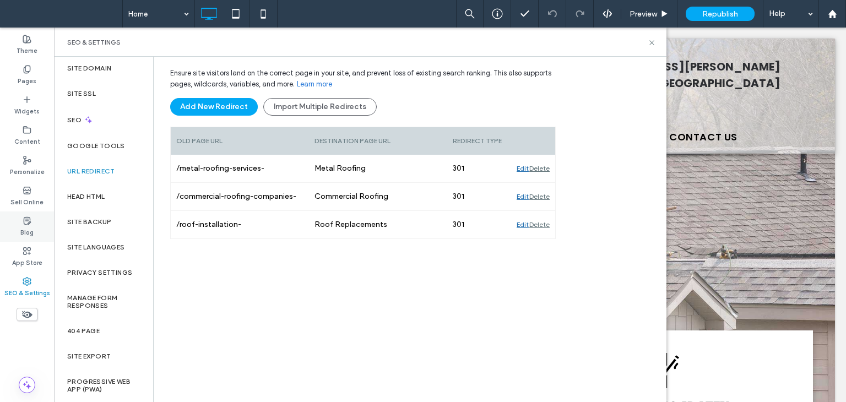
click at [32, 222] on div "Blog" at bounding box center [27, 226] width 54 height 30
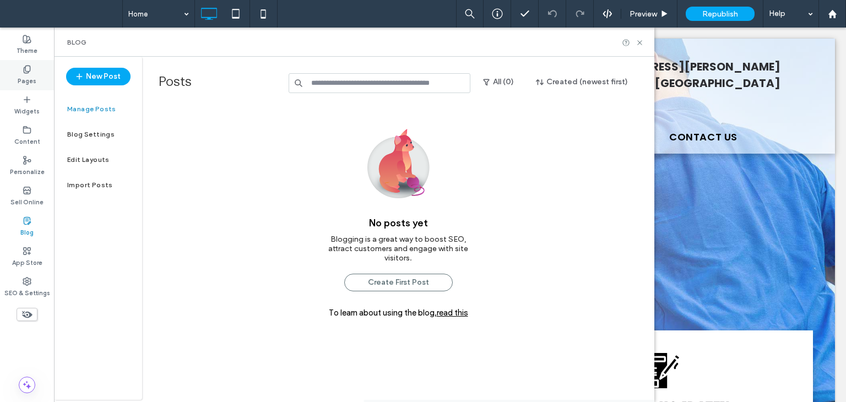
click at [30, 82] on label "Pages" at bounding box center [27, 80] width 19 height 12
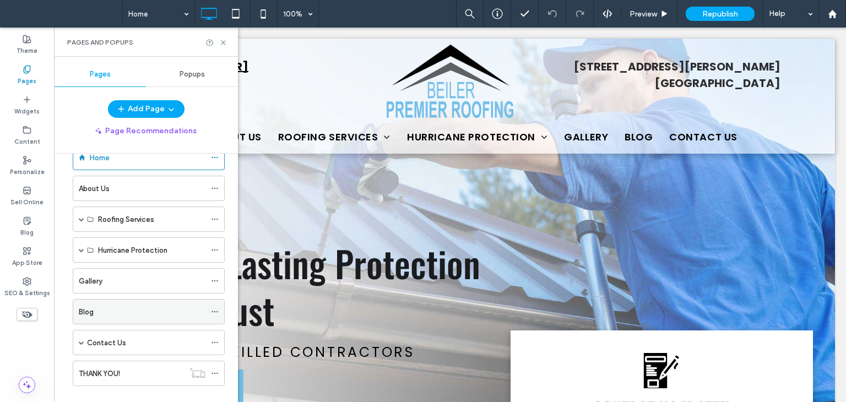
scroll to position [42, 0]
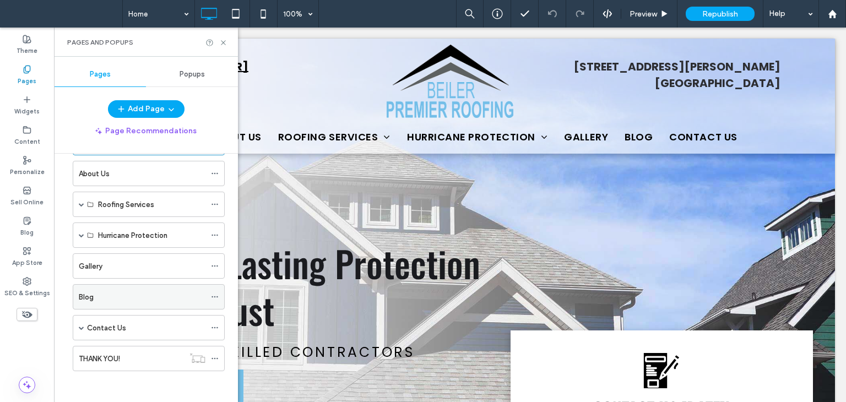
click at [217, 296] on use at bounding box center [214, 297] width 6 height 2
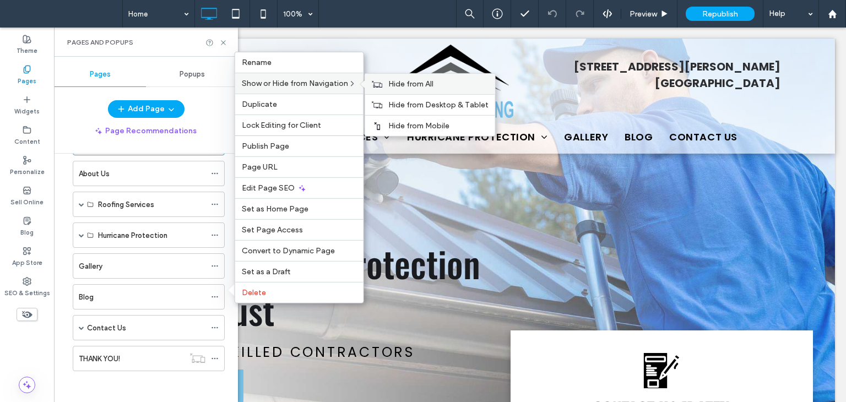
click at [443, 88] on label "Hide from All" at bounding box center [438, 83] width 100 height 9
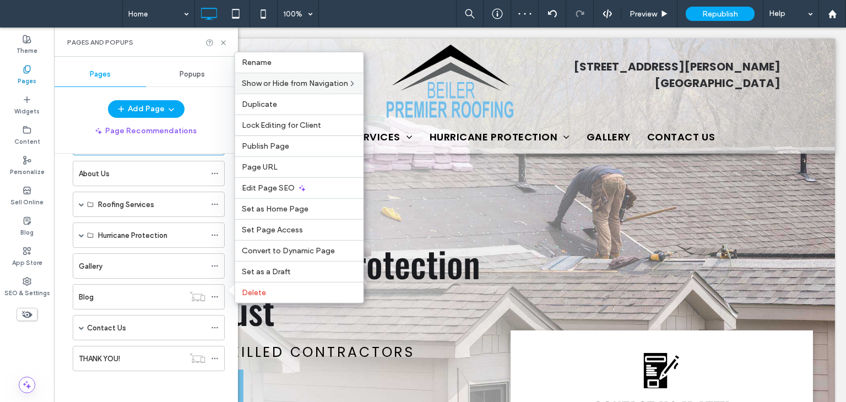
click at [404, 7] on div "Home 100% Preview Republish Help" at bounding box center [483, 14] width 723 height 28
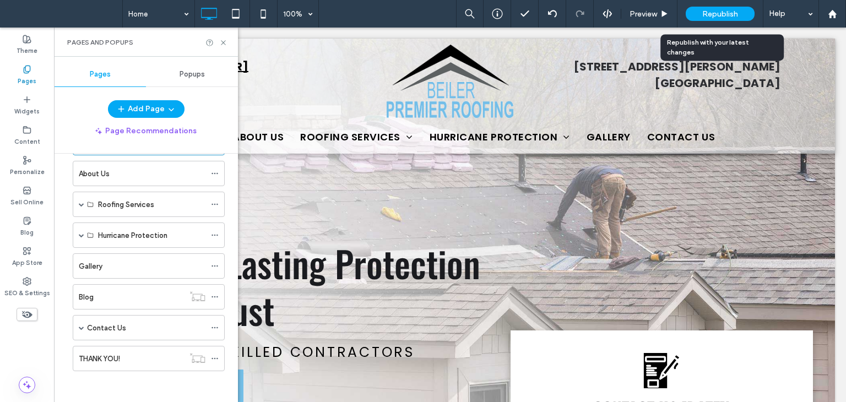
click at [714, 15] on span "Republish" at bounding box center [720, 13] width 36 height 9
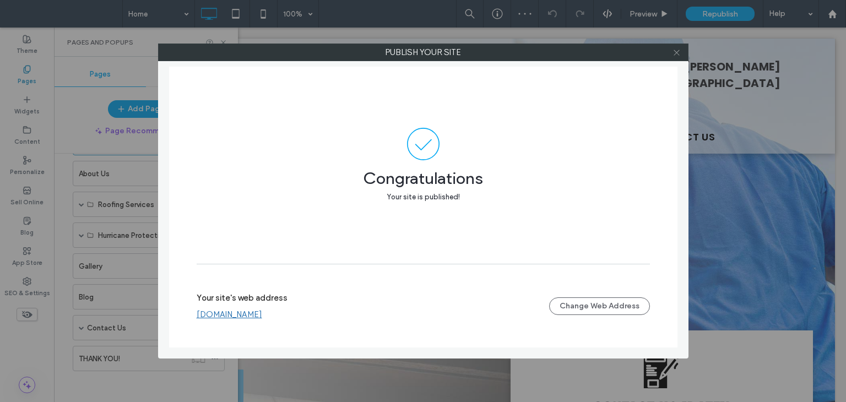
click at [676, 55] on icon at bounding box center [676, 52] width 8 height 8
